Goal: Task Accomplishment & Management: Use online tool/utility

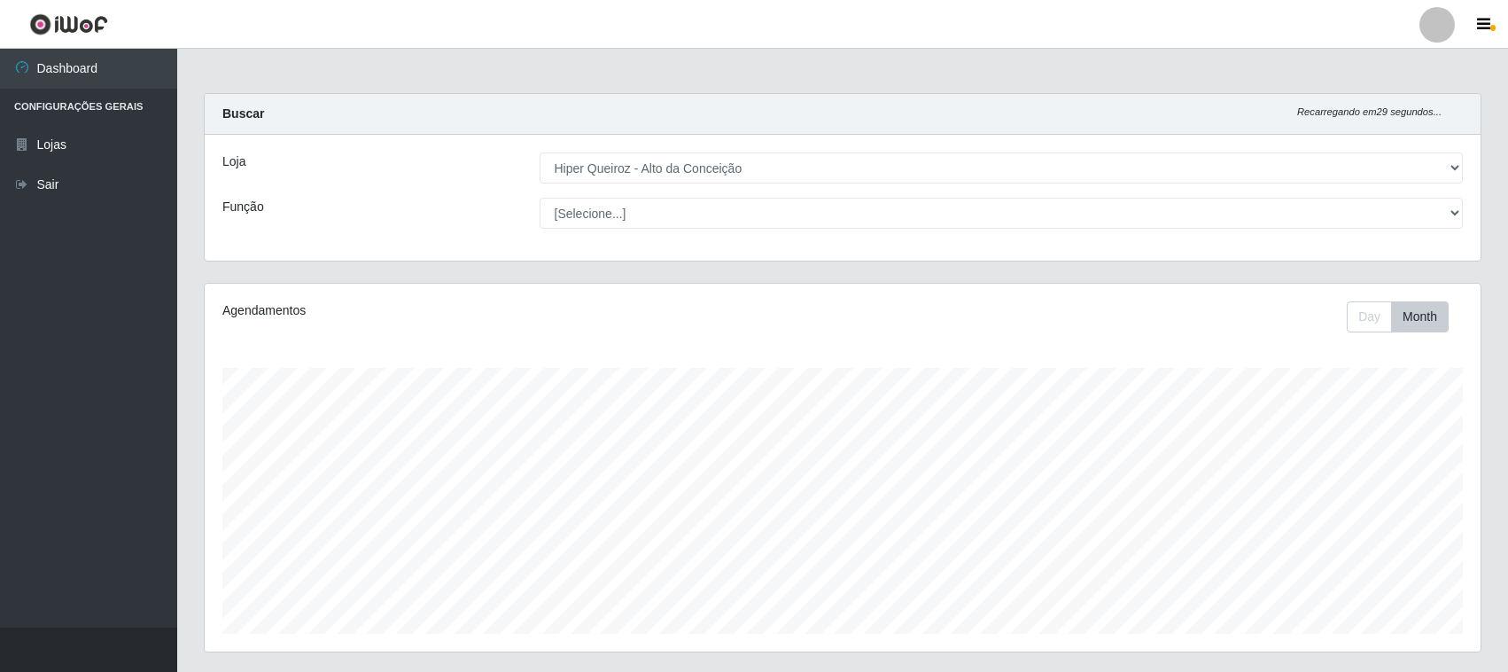
select select "515"
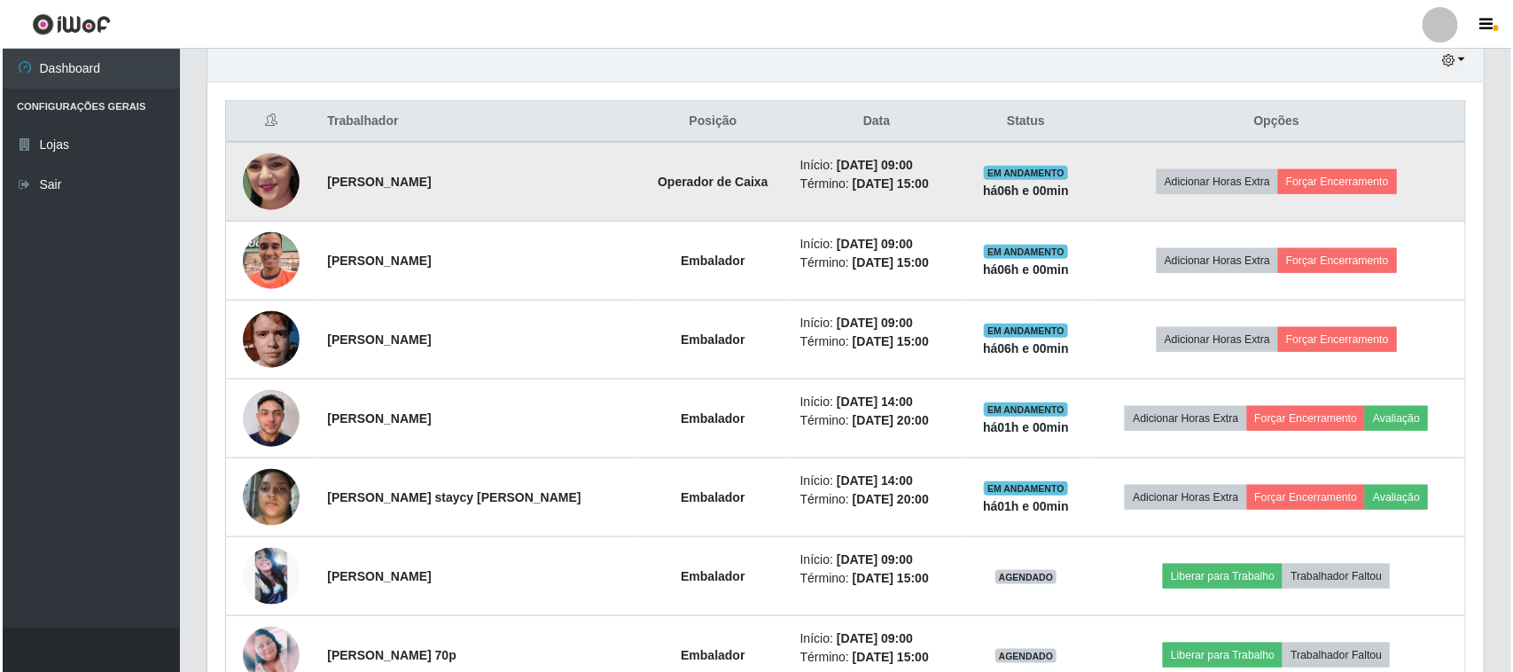
scroll to position [369, 1276]
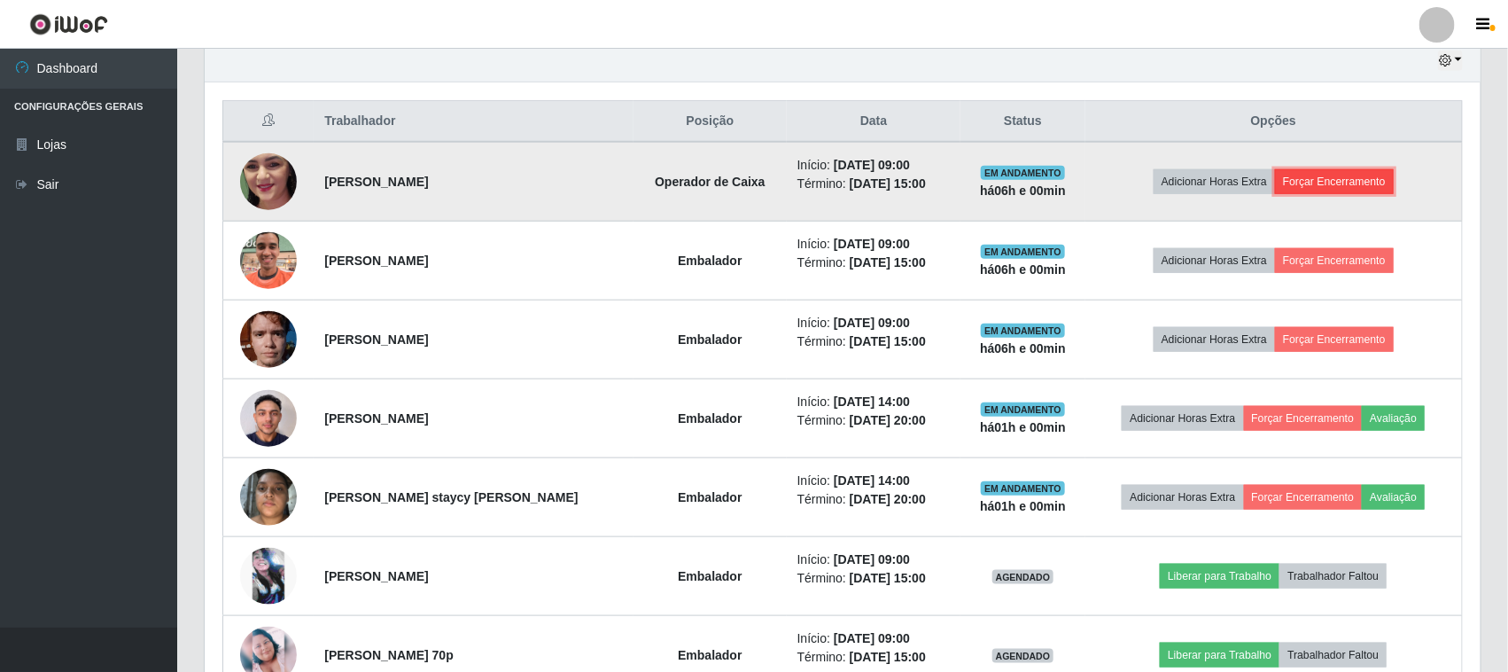
click at [1336, 186] on button "Forçar Encerramento" at bounding box center [1334, 181] width 119 height 25
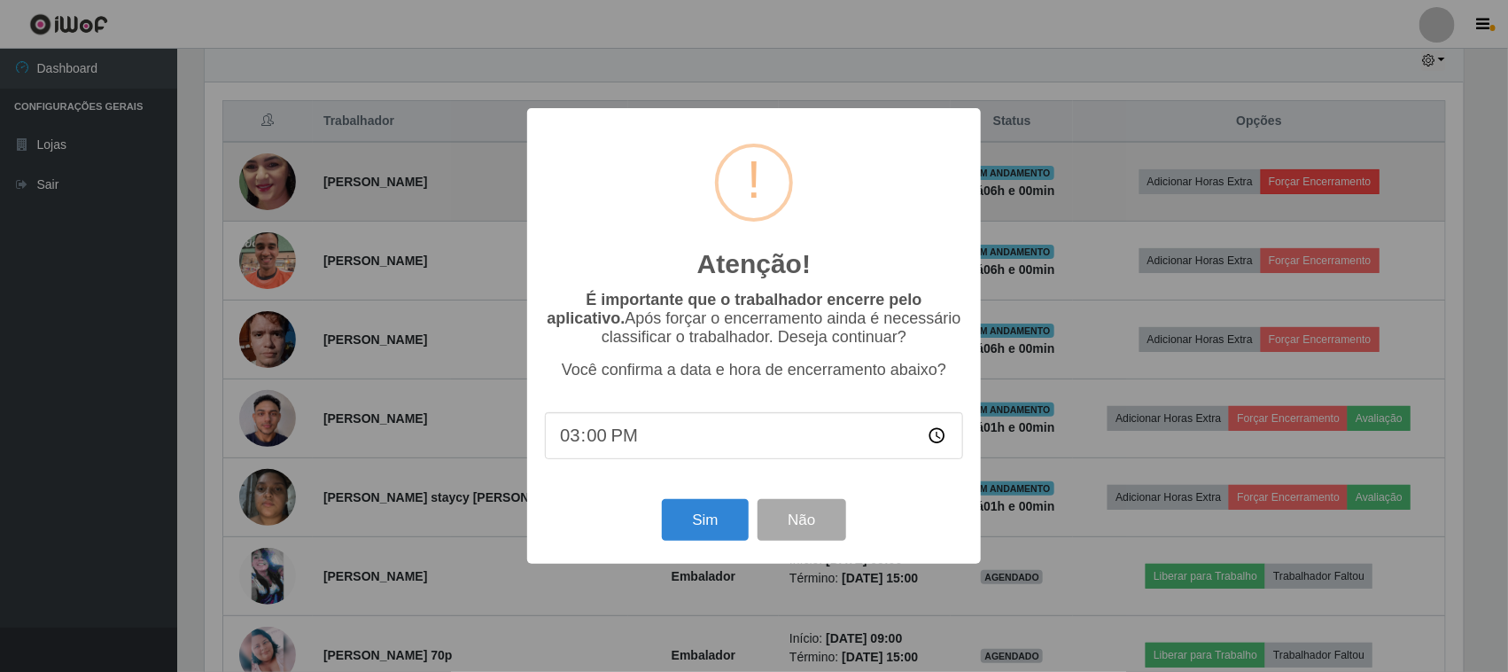
scroll to position [369, 1264]
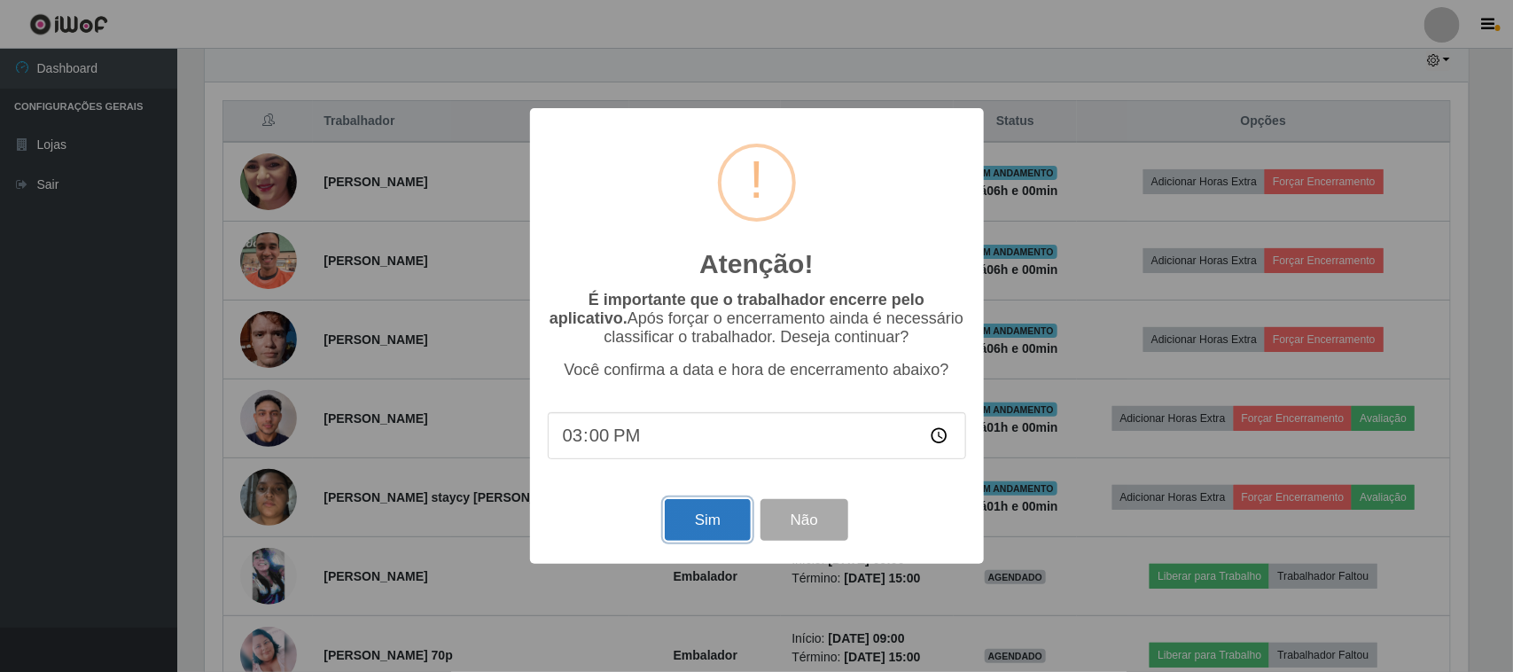
click at [691, 517] on button "Sim" at bounding box center [708, 520] width 86 height 42
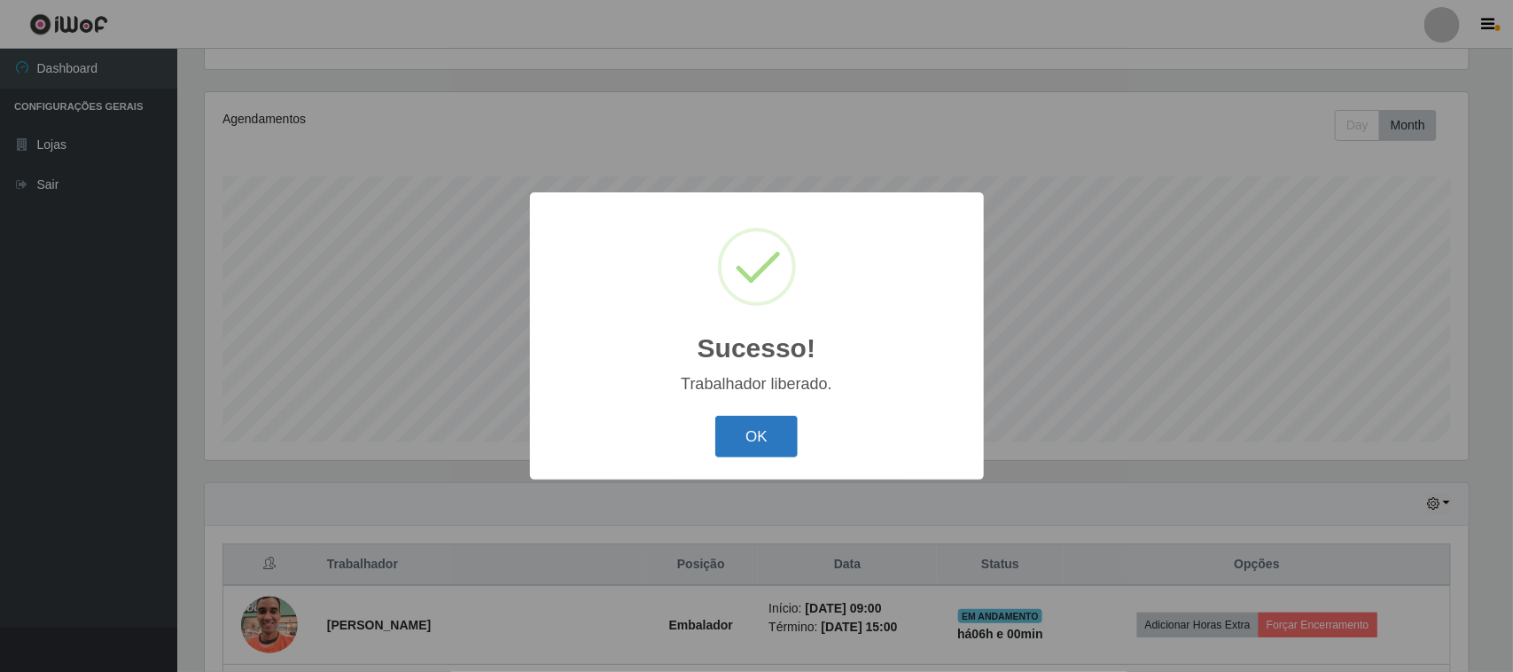
click at [732, 425] on button "OK" at bounding box center [756, 437] width 82 height 42
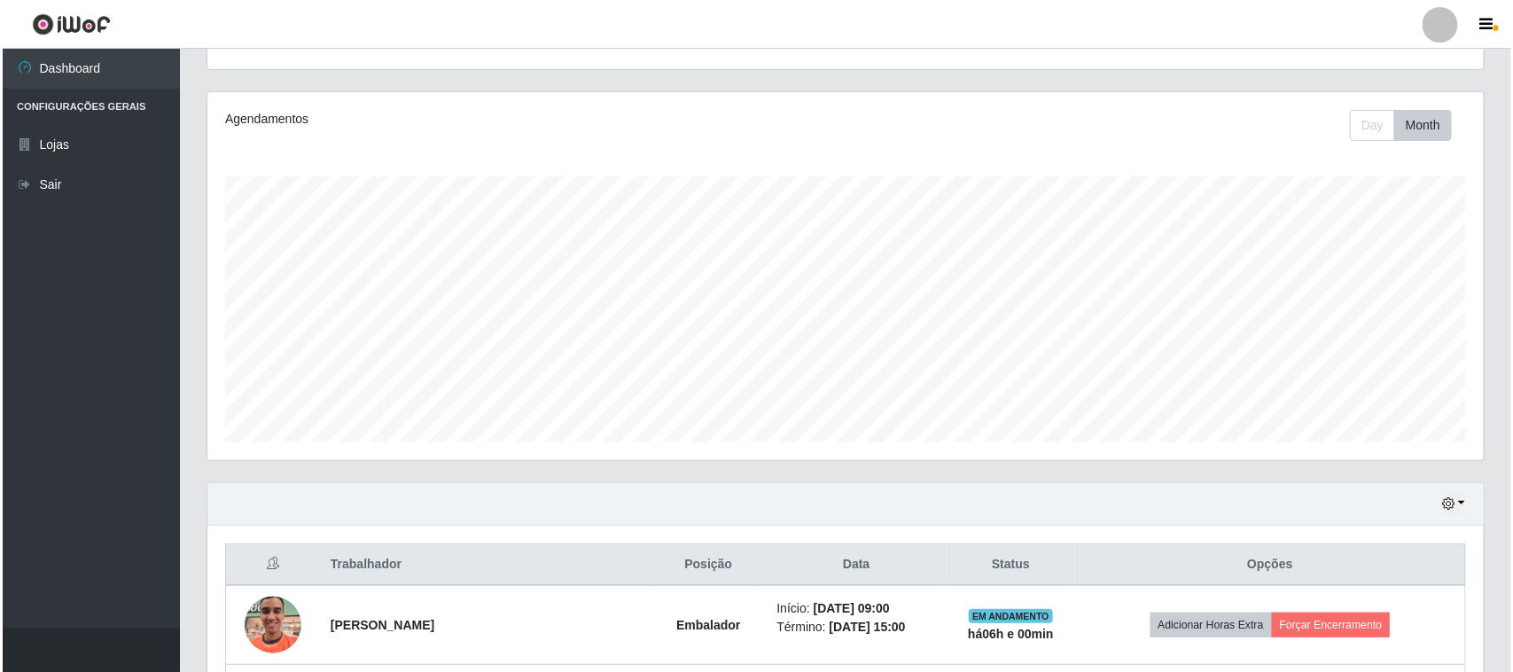
scroll to position [635, 0]
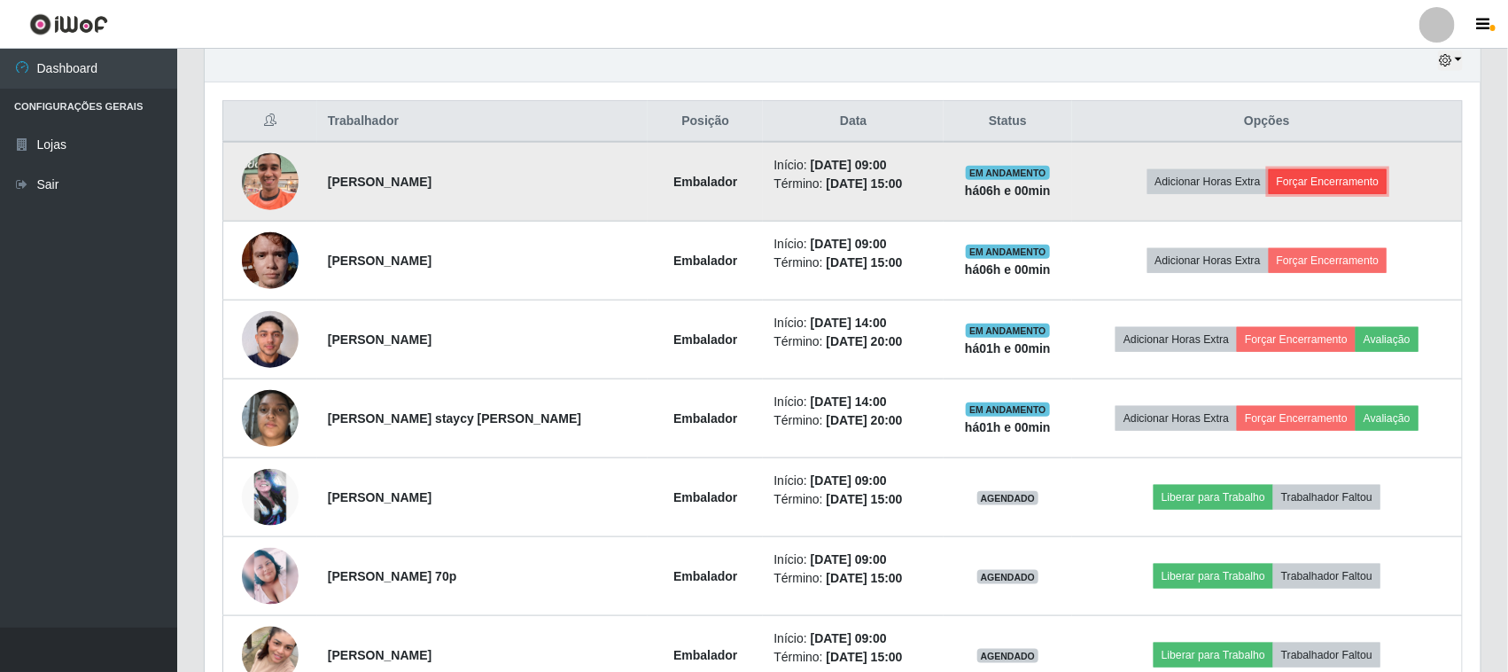
click at [1328, 184] on button "Forçar Encerramento" at bounding box center [1328, 181] width 119 height 25
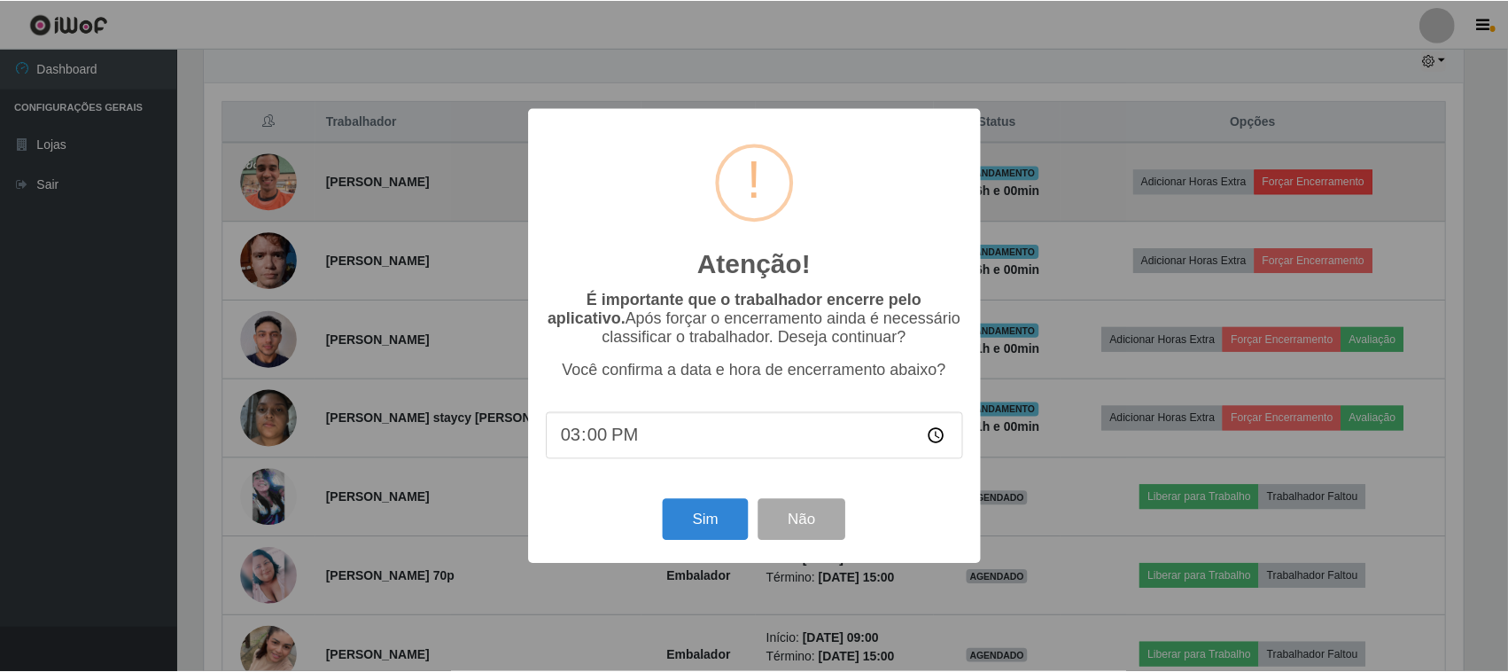
scroll to position [369, 1264]
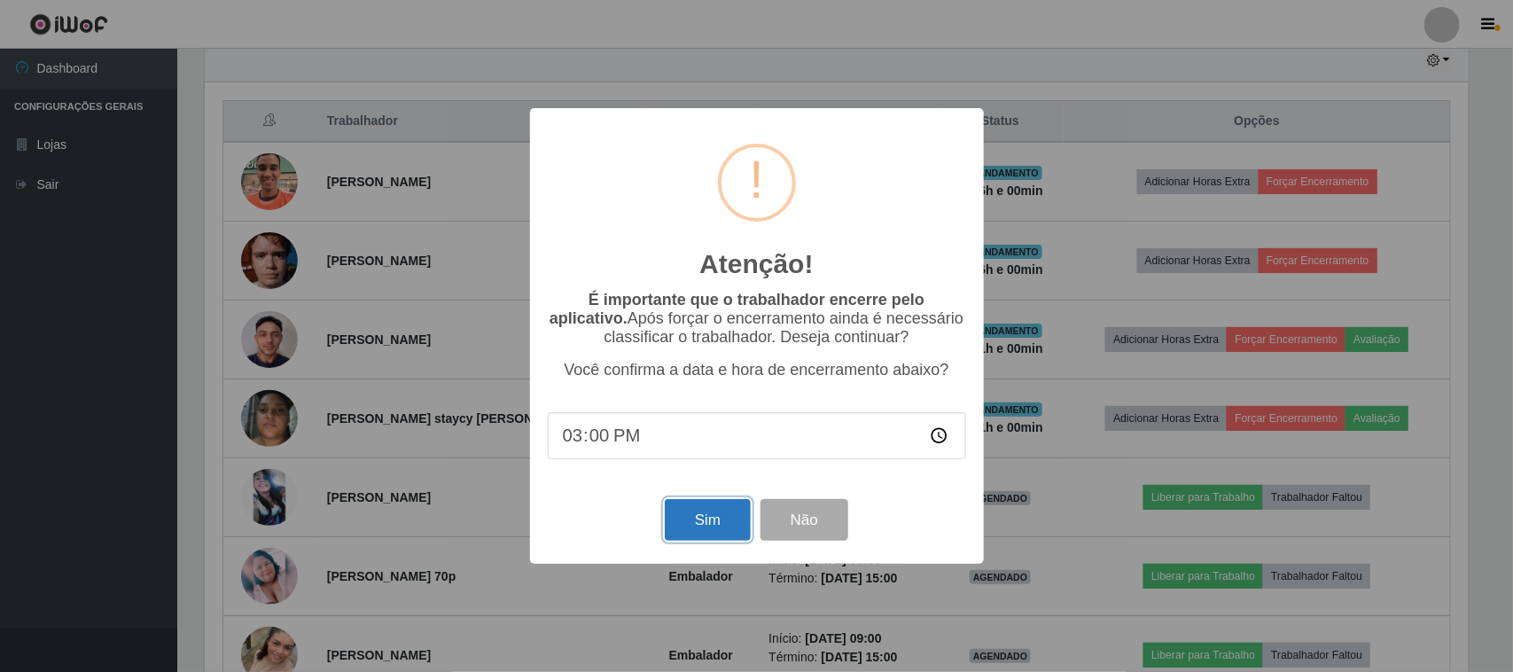
click at [678, 534] on button "Sim" at bounding box center [708, 520] width 86 height 42
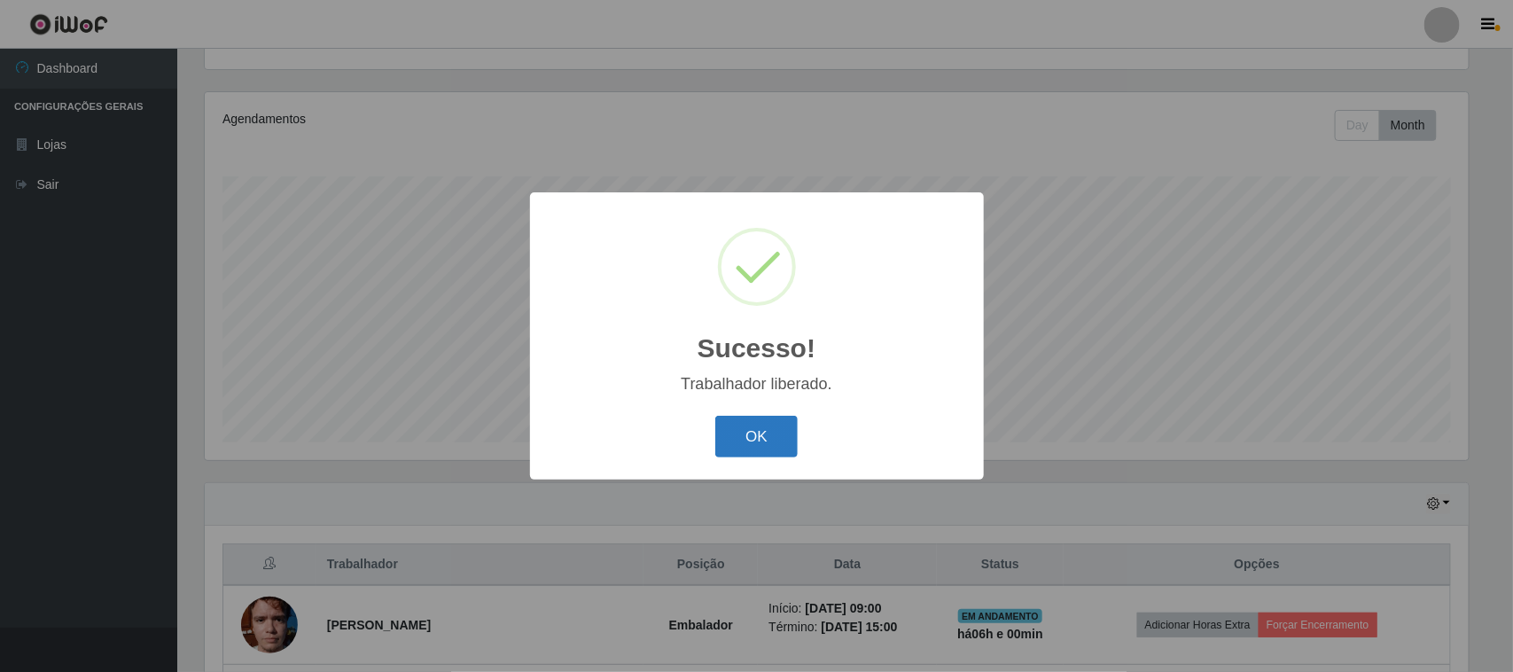
click at [764, 435] on button "OK" at bounding box center [756, 437] width 82 height 42
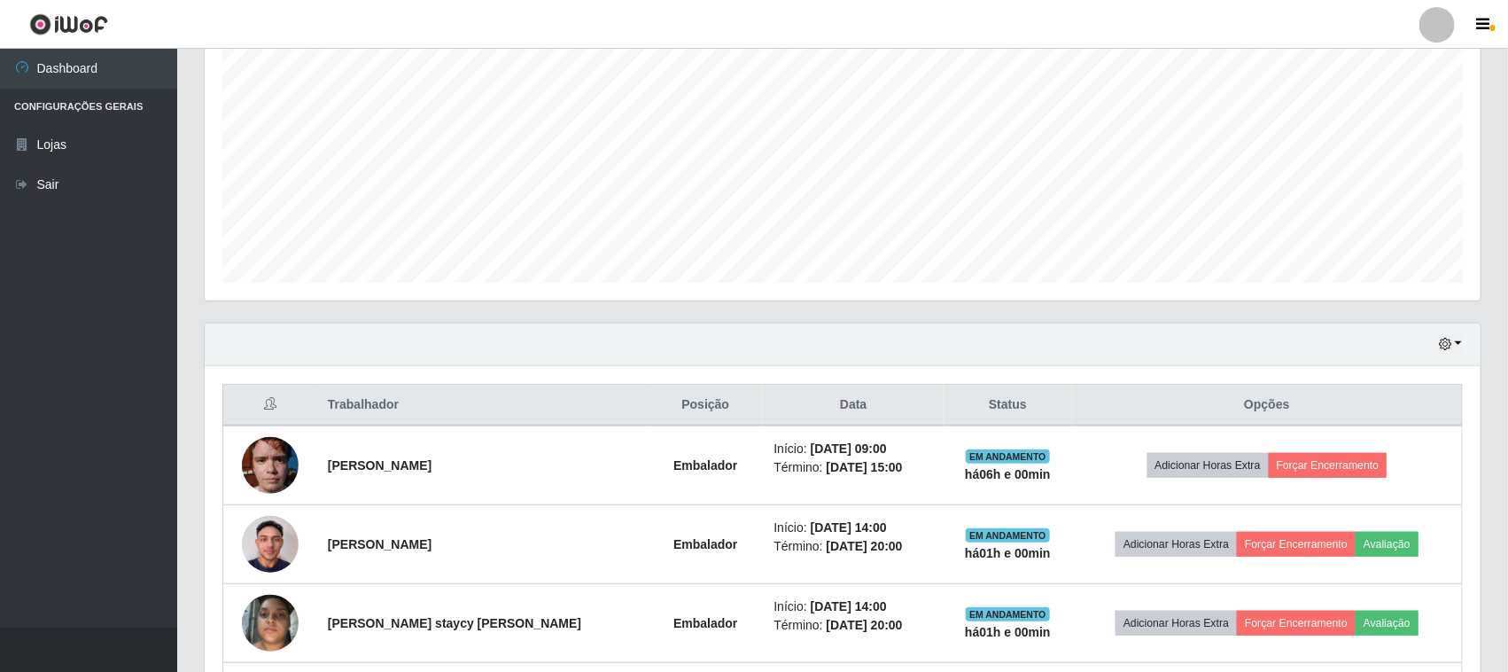
scroll to position [524, 0]
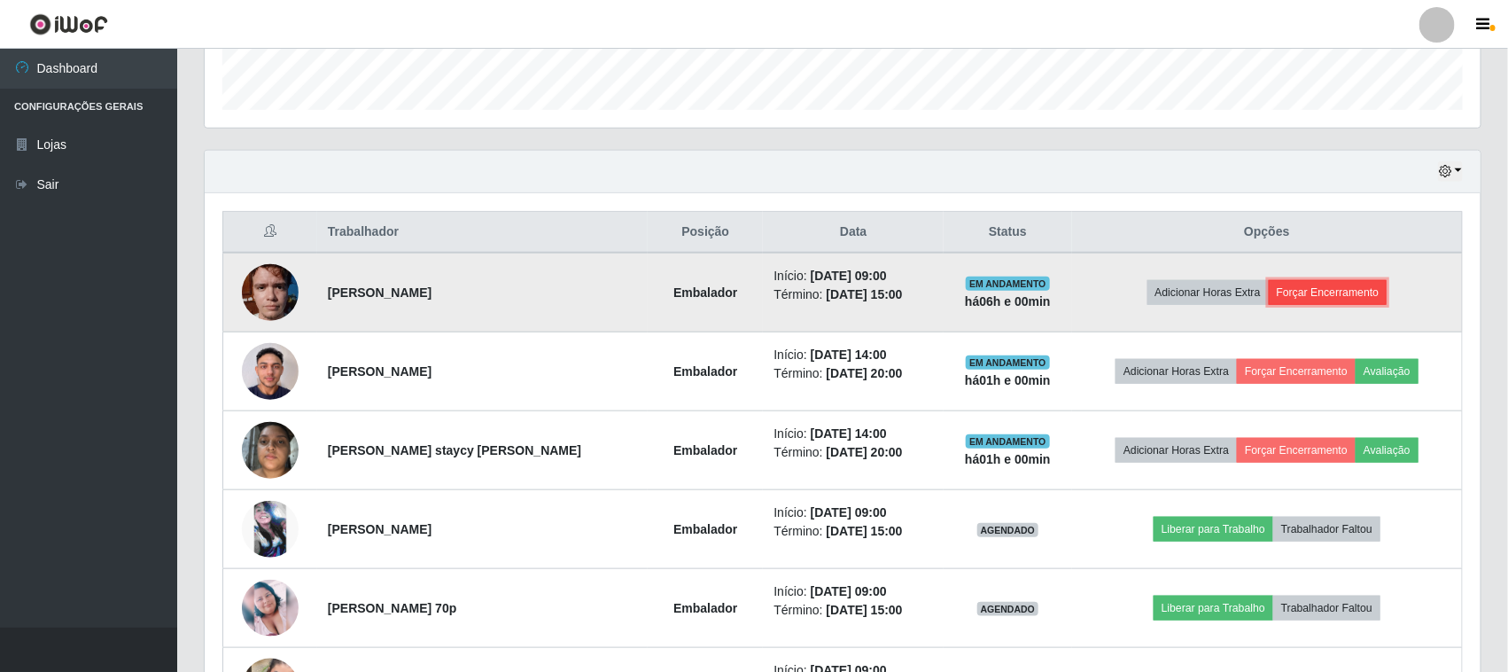
click at [1319, 292] on button "Forçar Encerramento" at bounding box center [1328, 292] width 119 height 25
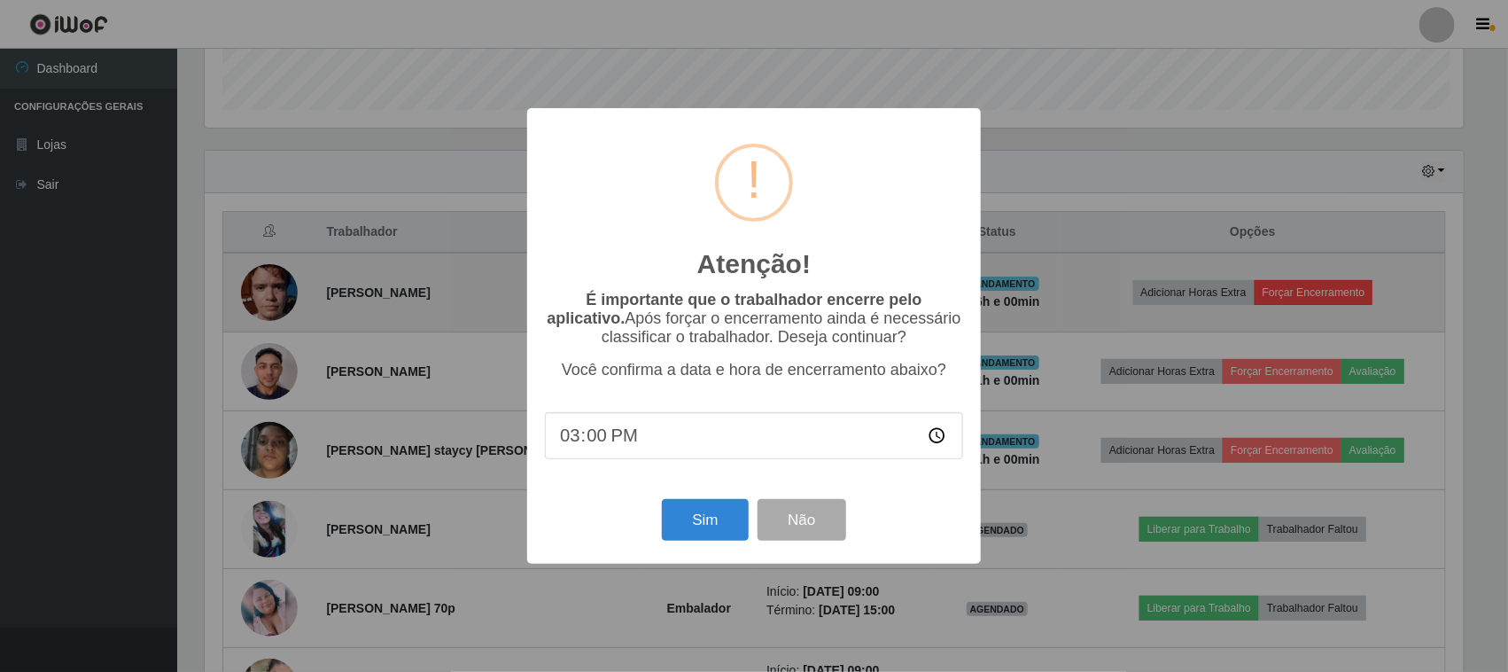
scroll to position [369, 1264]
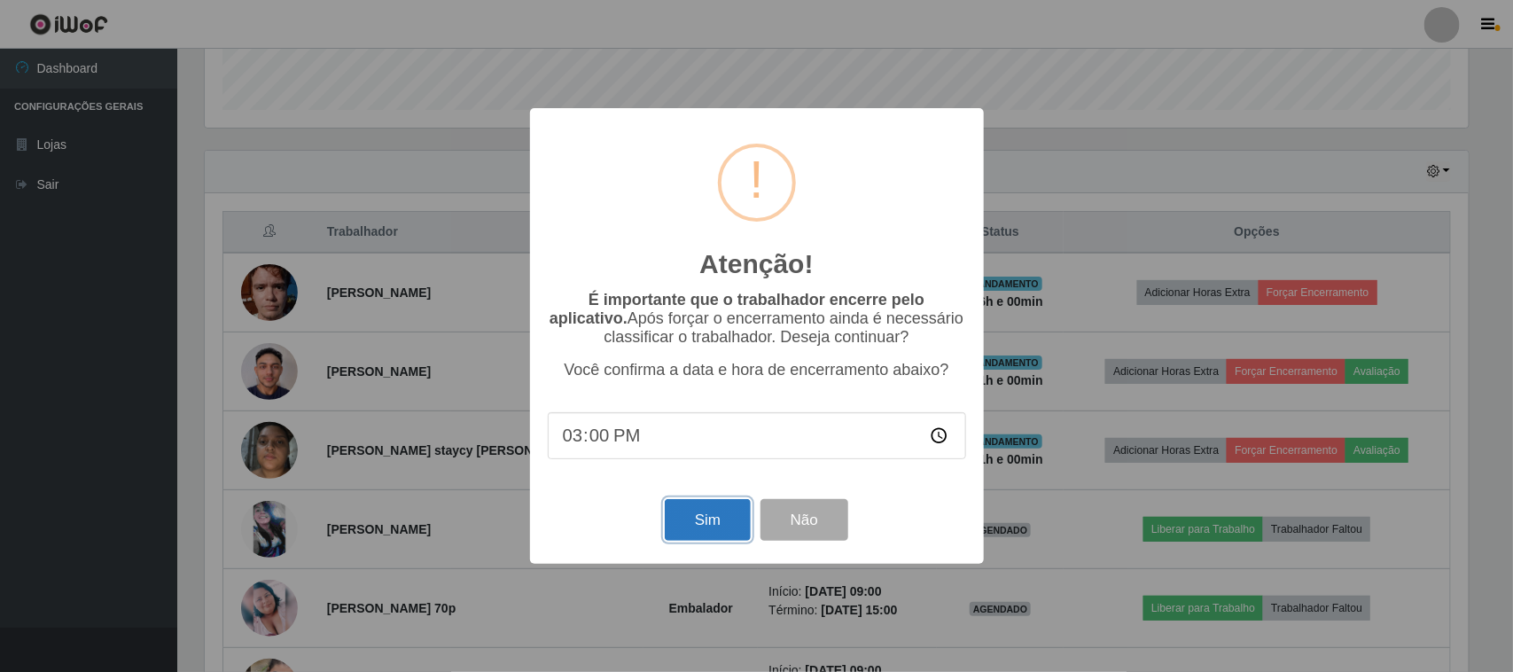
click at [700, 530] on button "Sim" at bounding box center [708, 520] width 86 height 42
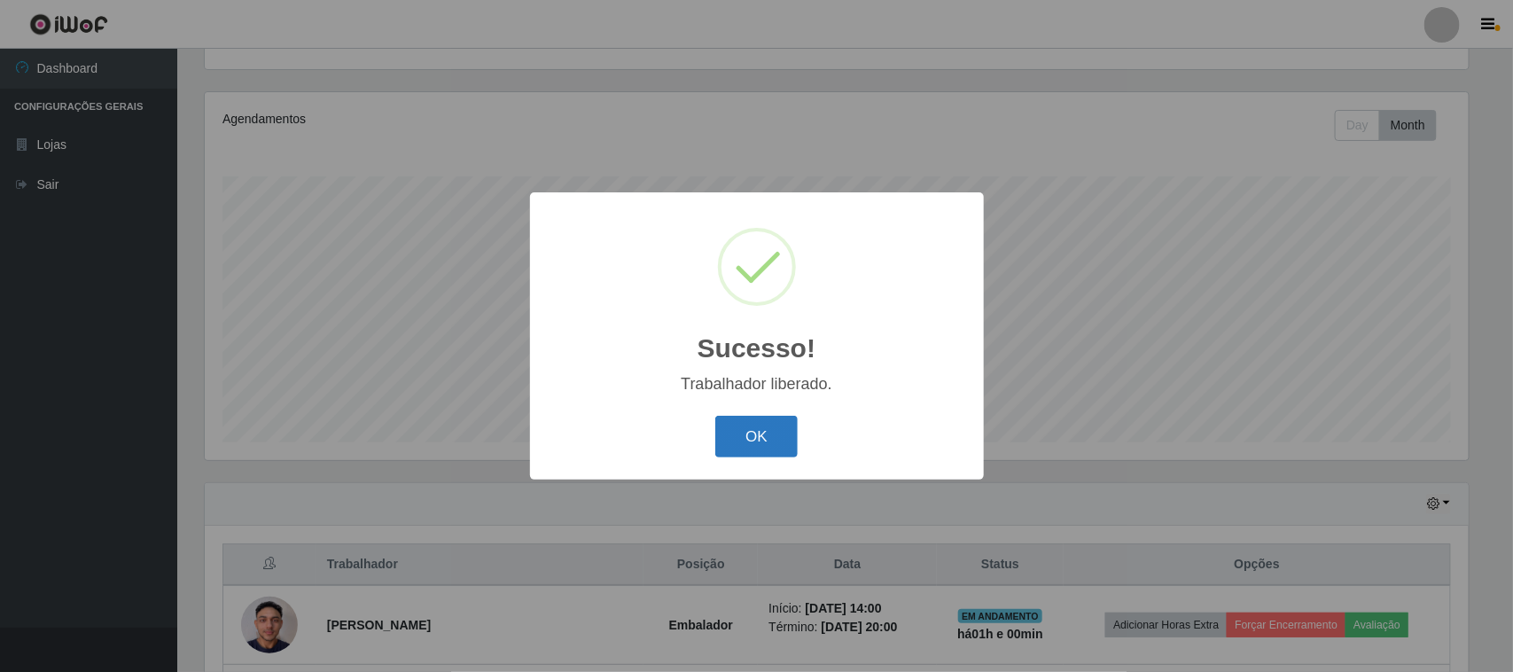
click at [758, 430] on button "OK" at bounding box center [756, 437] width 82 height 42
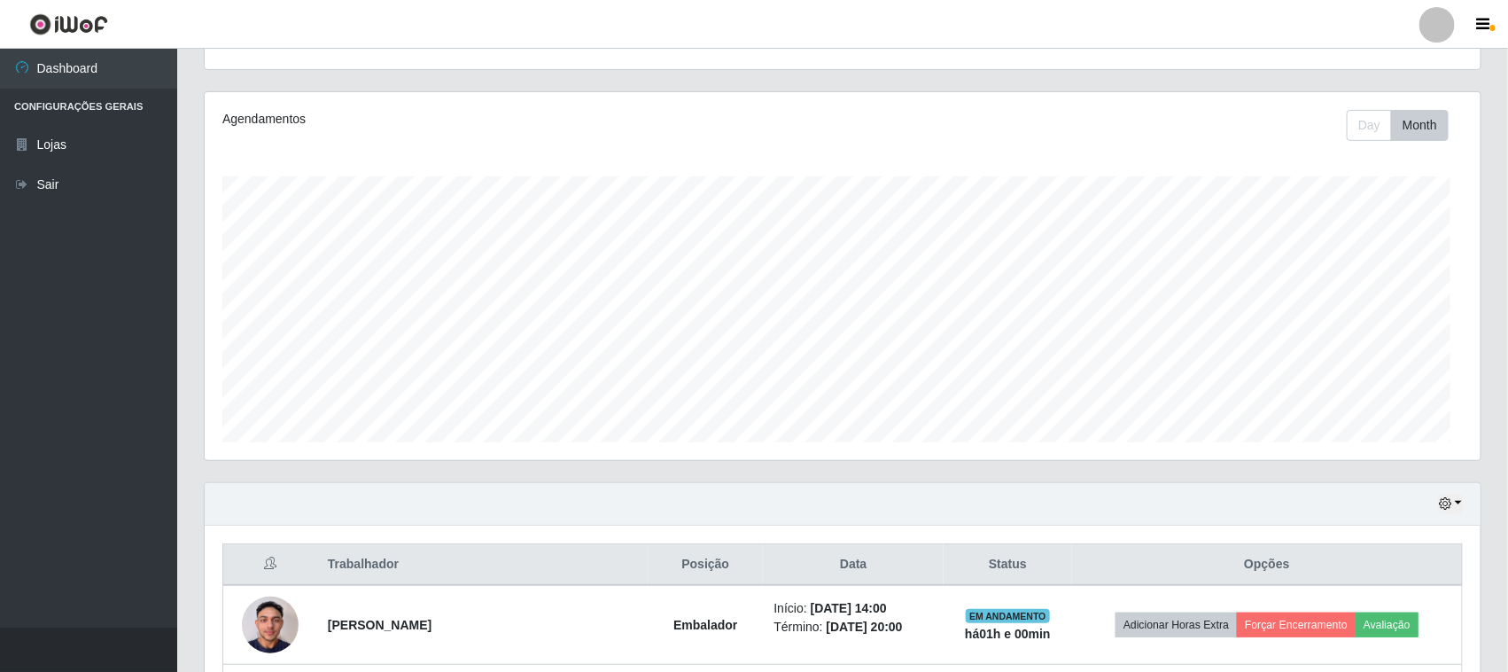
scroll to position [0, 0]
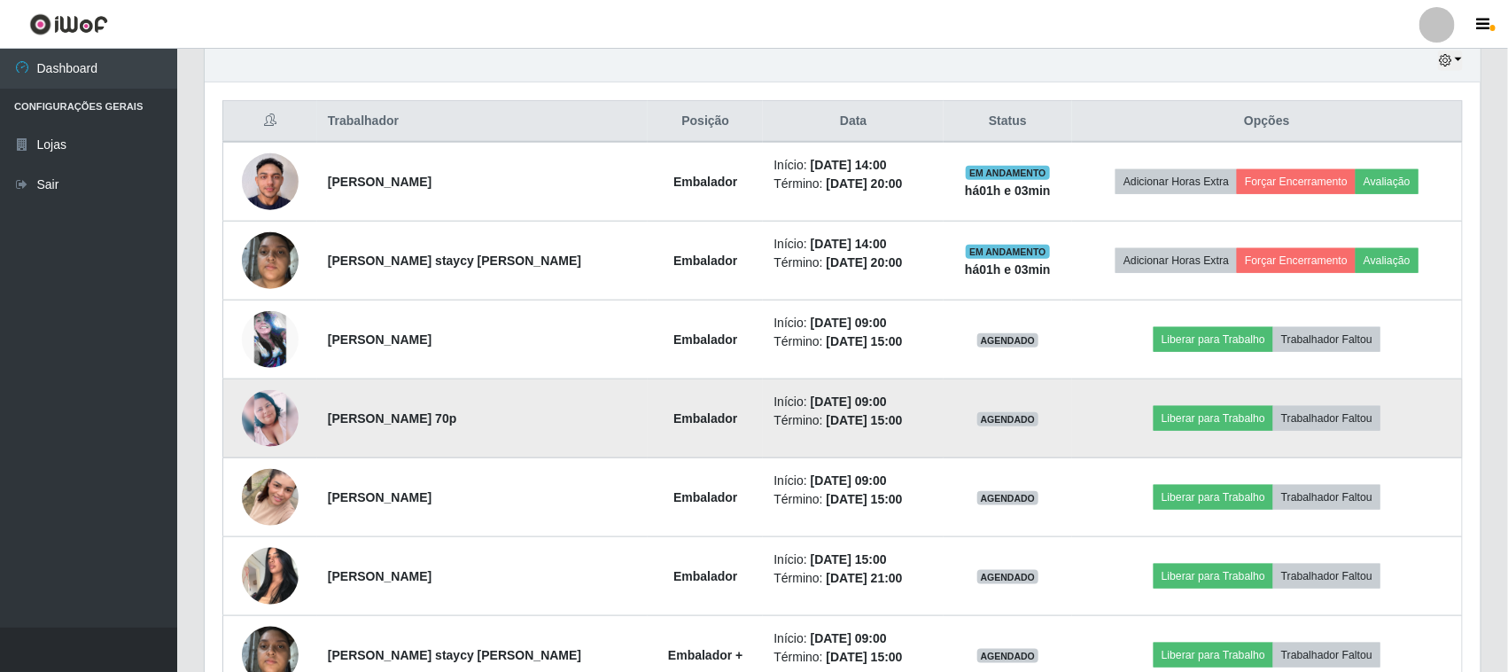
click at [251, 434] on img at bounding box center [270, 418] width 57 height 57
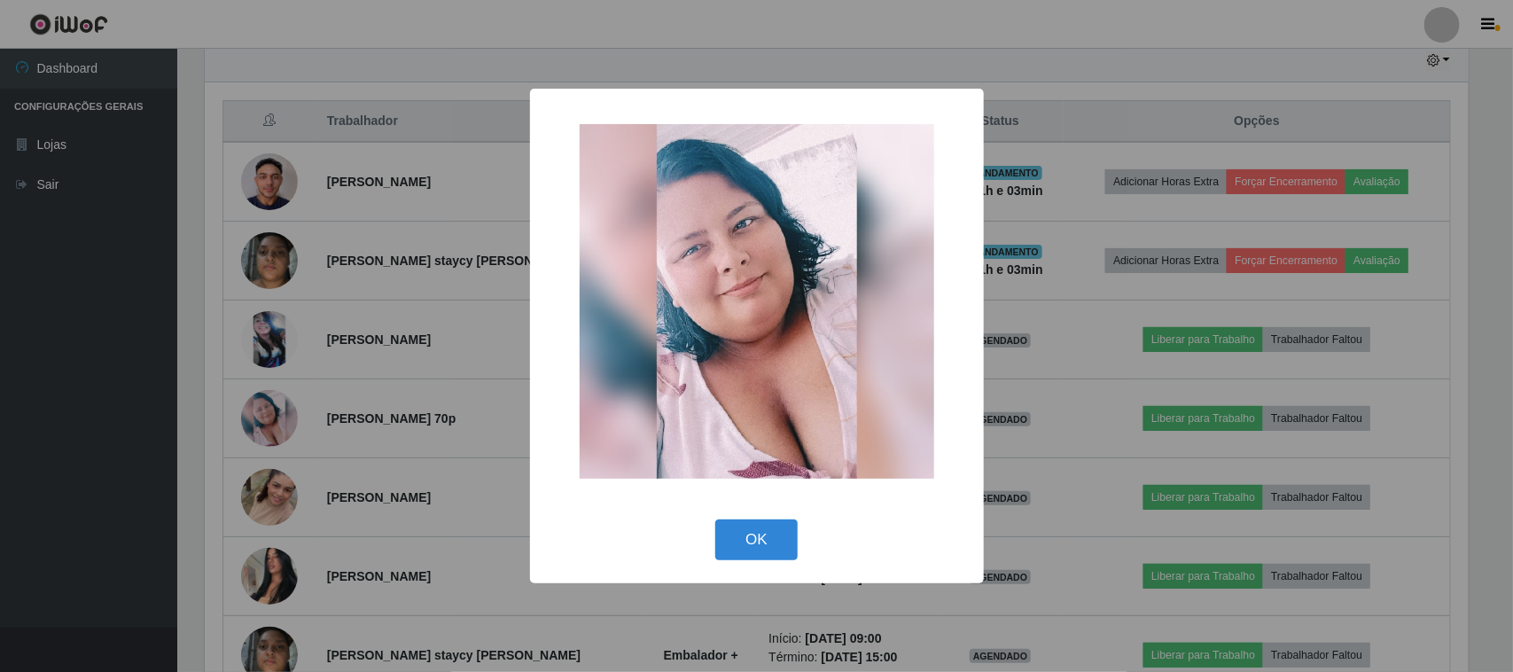
click at [356, 547] on div "× OK Cancel" at bounding box center [756, 336] width 1513 height 672
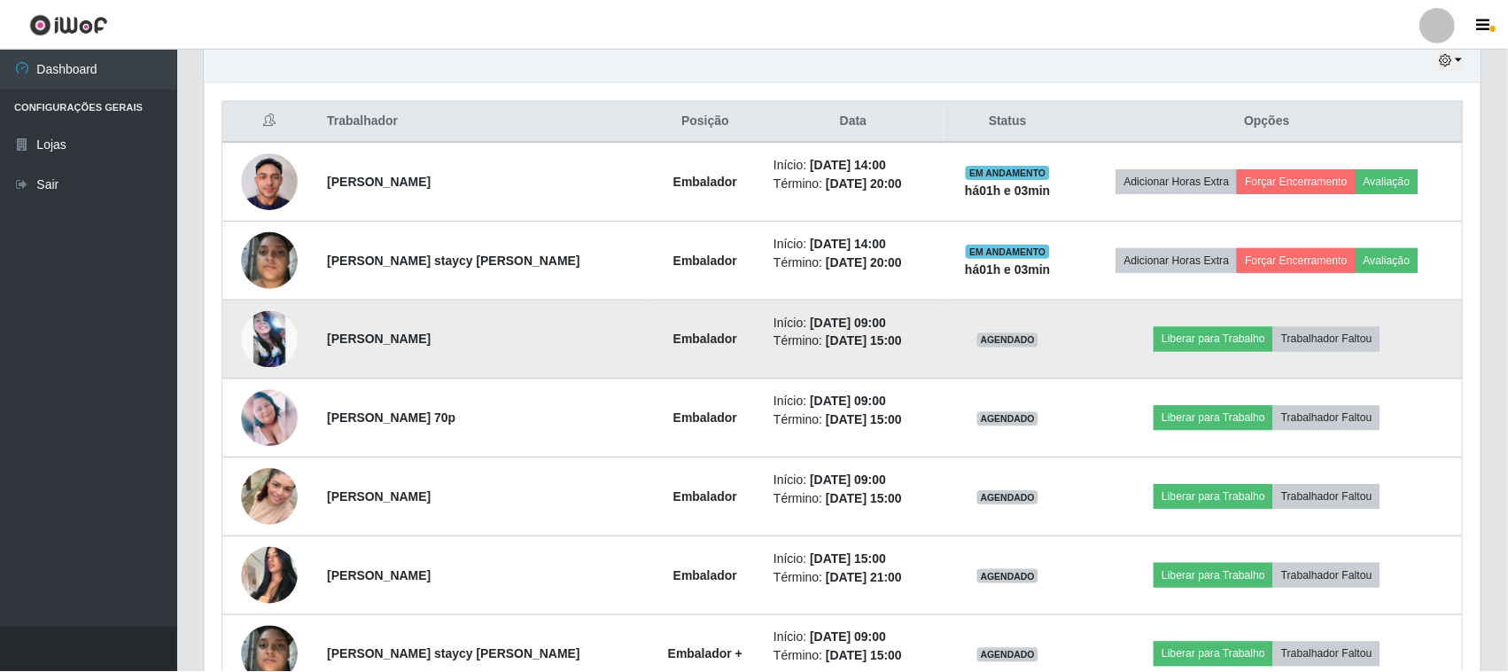
scroll to position [369, 1276]
